Goal: Information Seeking & Learning: Learn about a topic

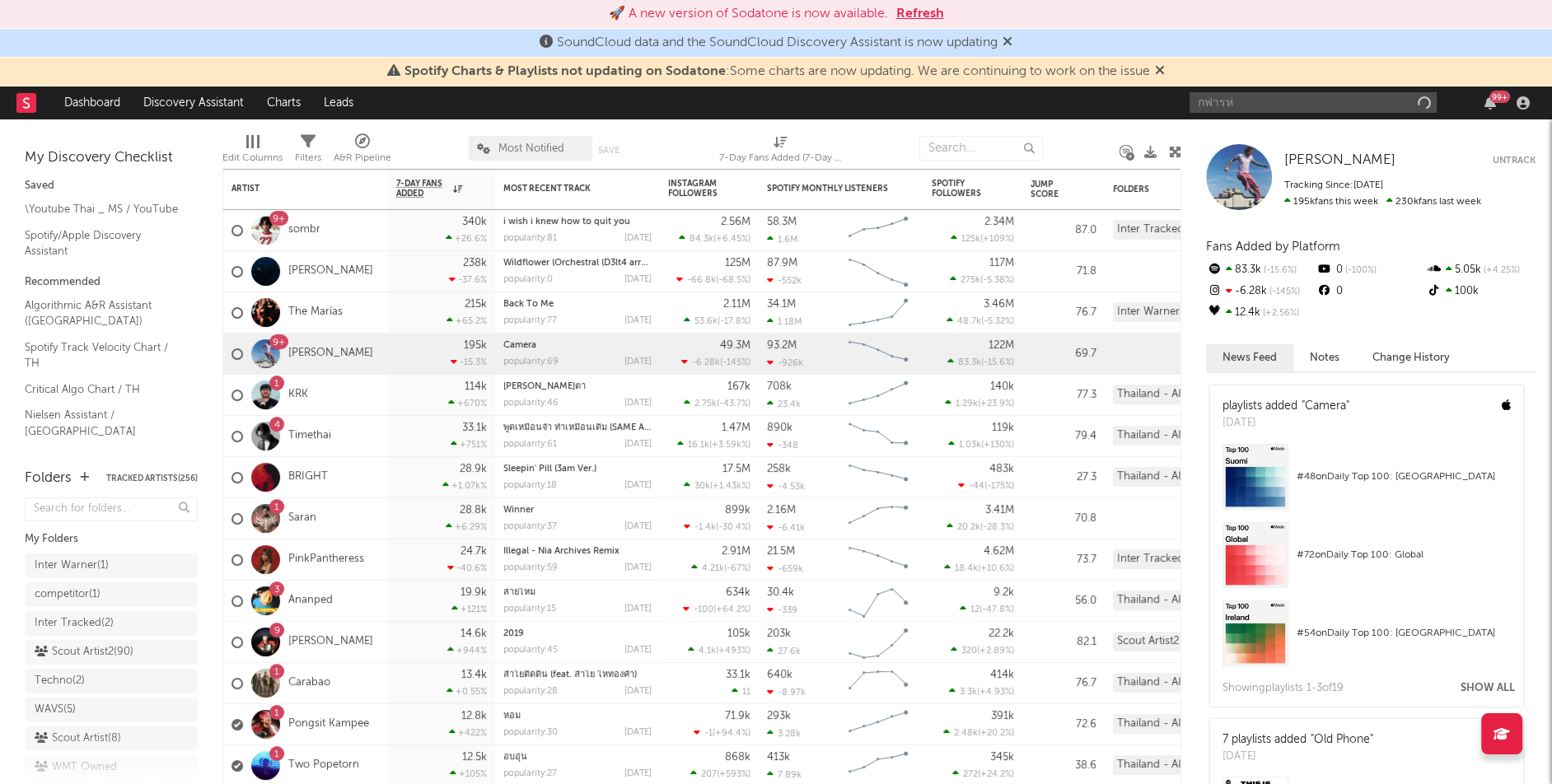
type input "กฟารห่ย"
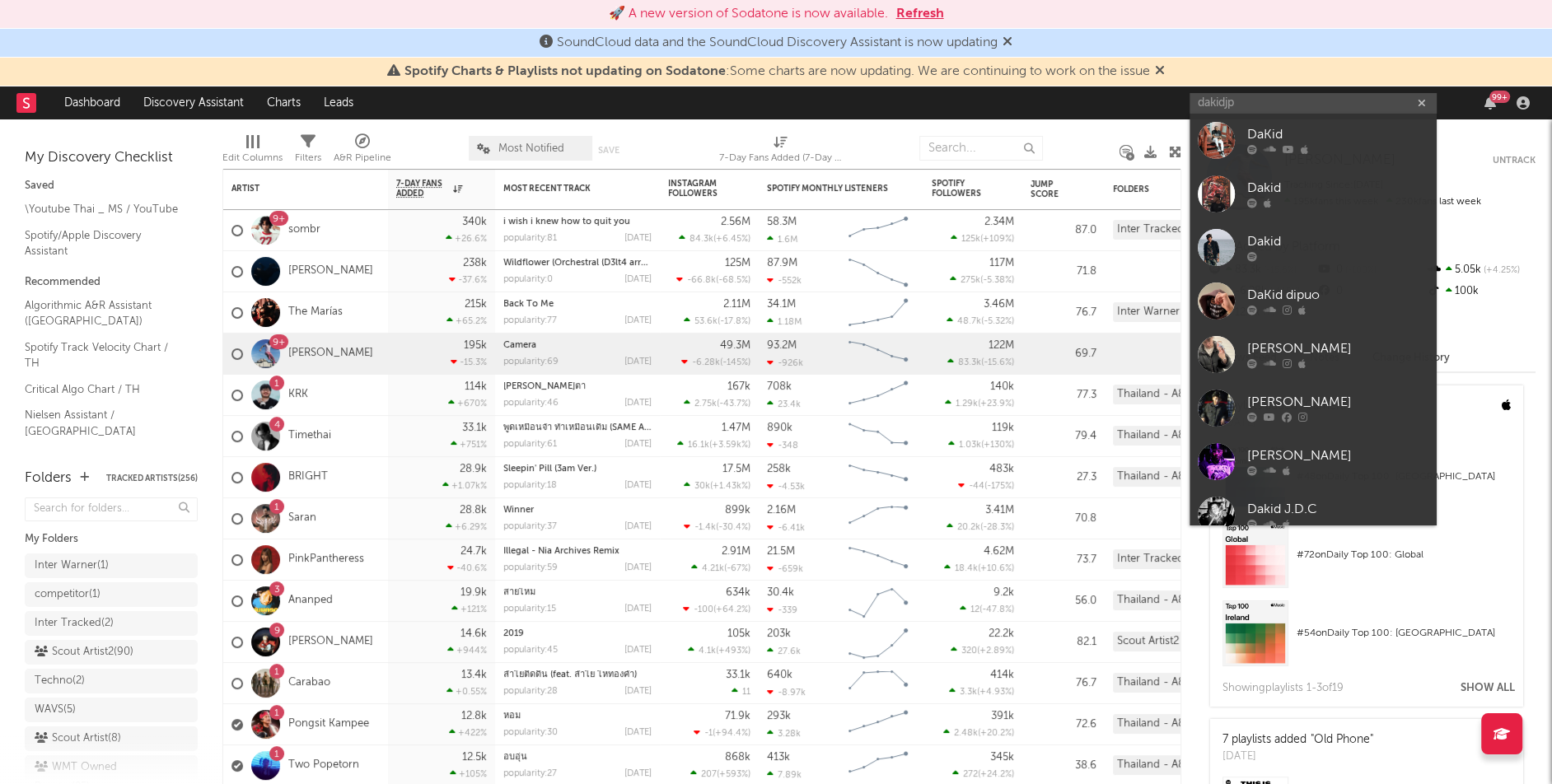
type input "dakidjp"
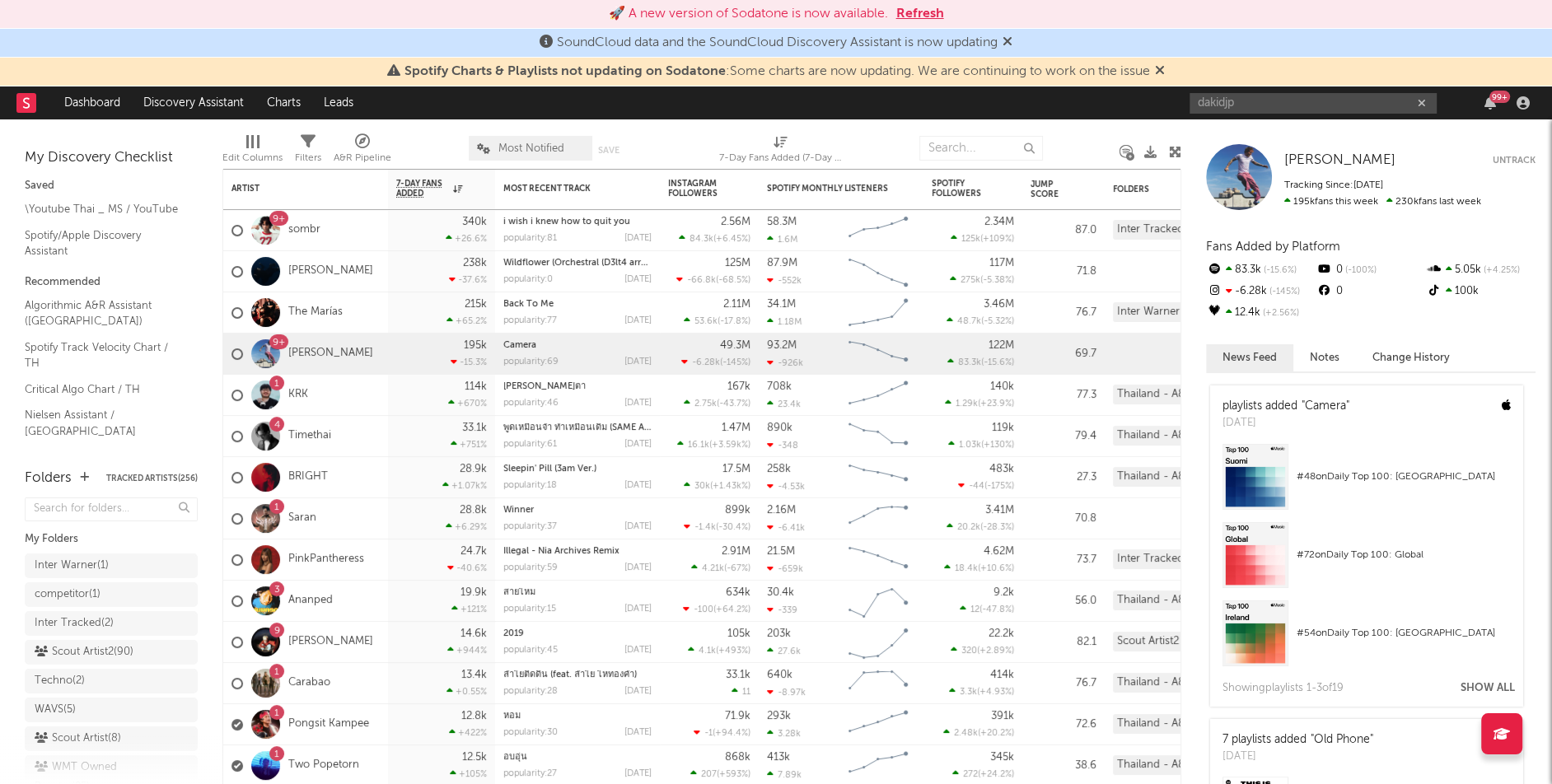
click at [1256, 99] on input "dakidjp" at bounding box center [1313, 103] width 247 height 21
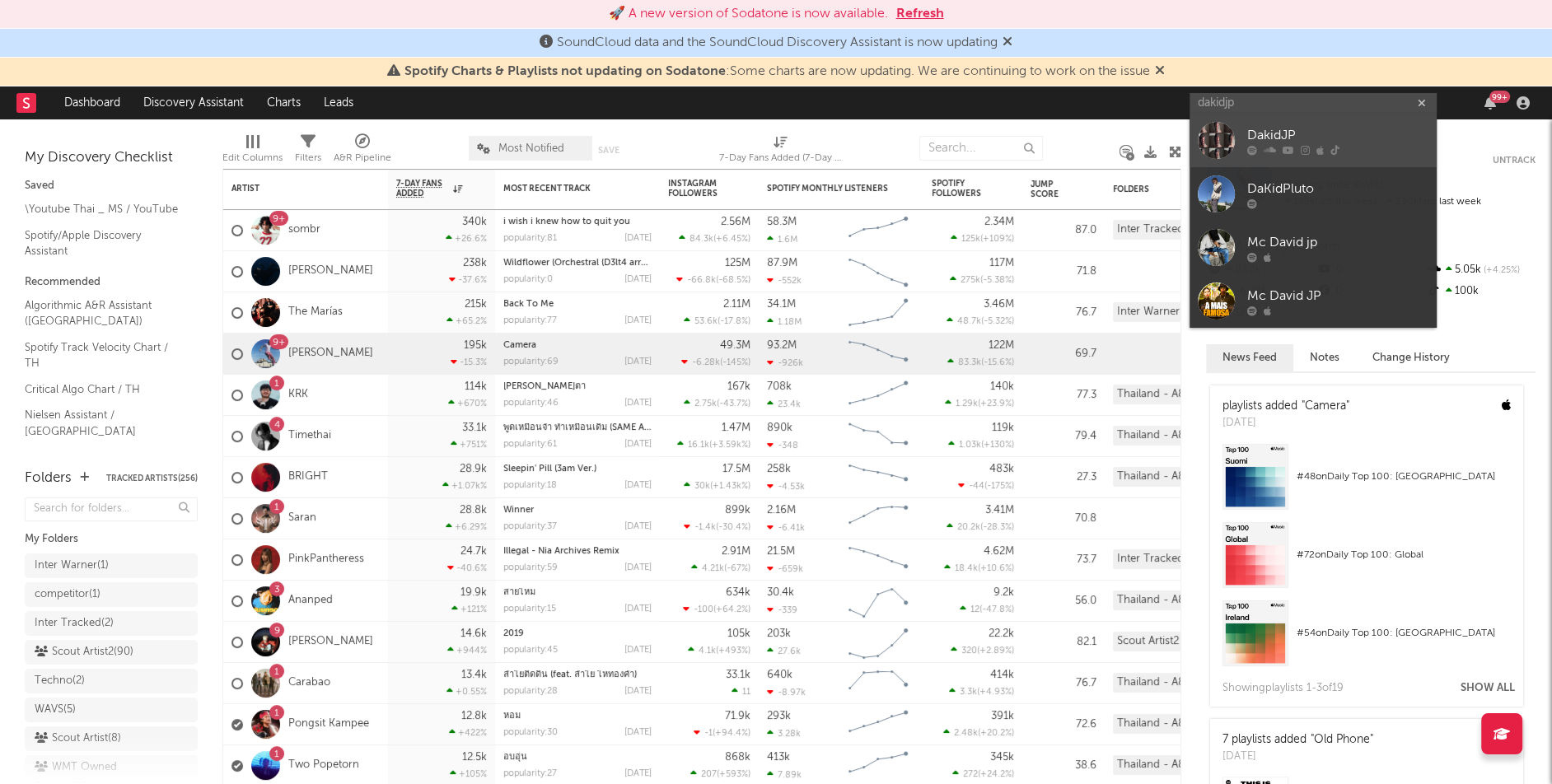
click at [1239, 152] on link "DakidJP" at bounding box center [1313, 140] width 247 height 54
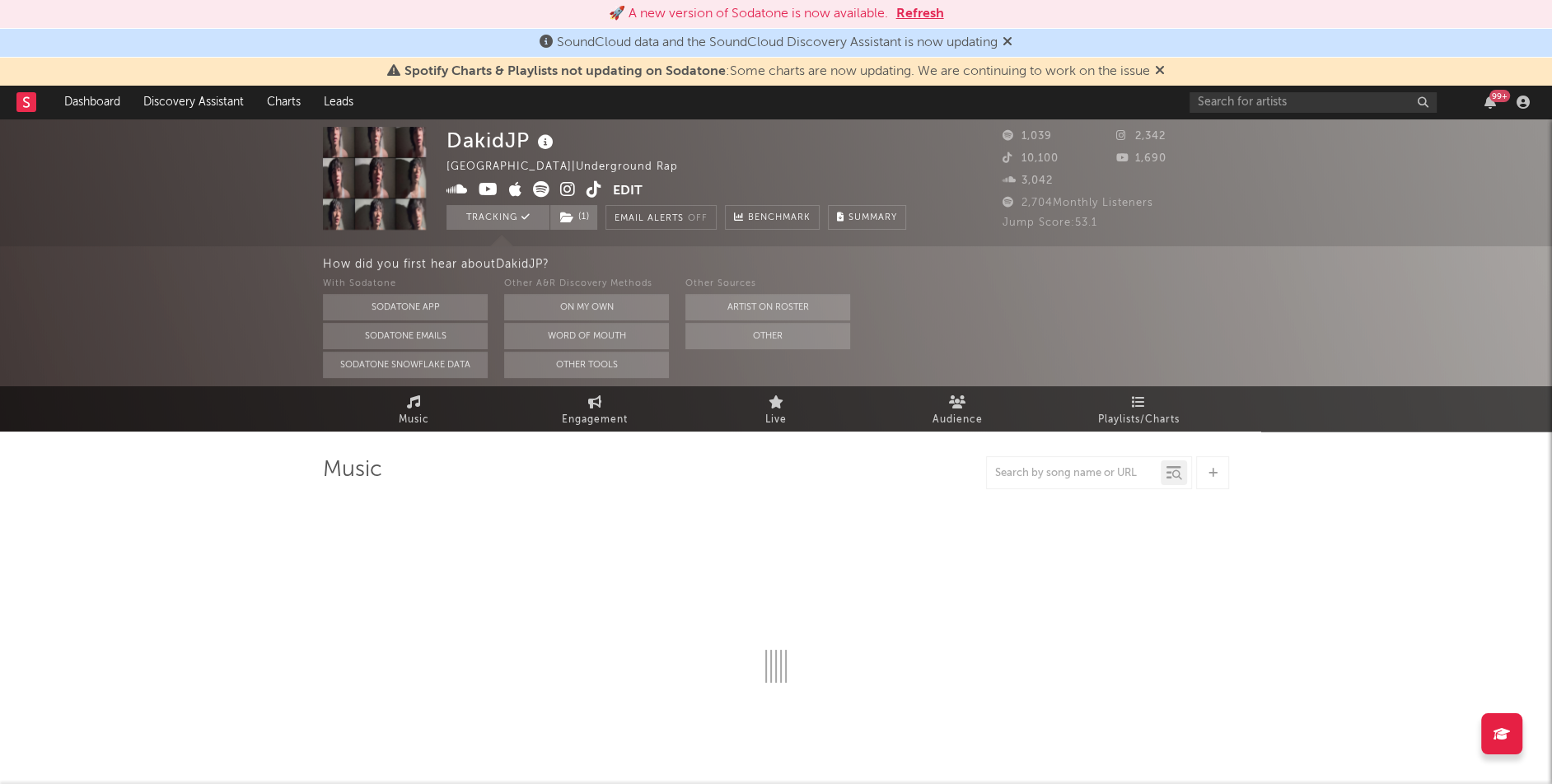
select select "1w"
